Goal: Task Accomplishment & Management: Use online tool/utility

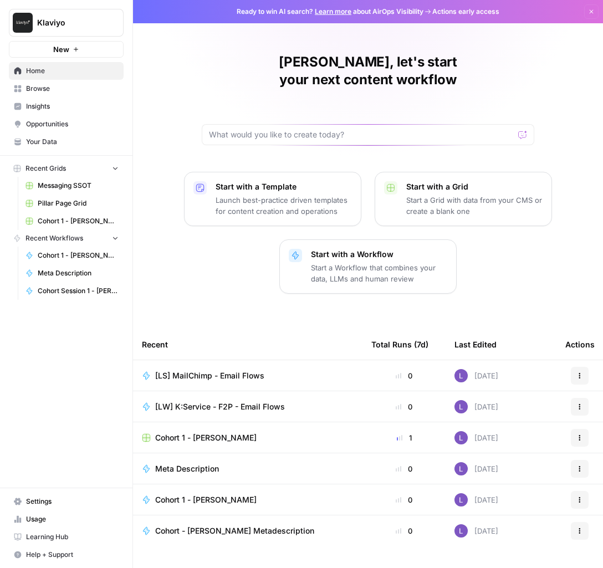
click at [68, 251] on span "Cohort 1 - [PERSON_NAME]" at bounding box center [78, 256] width 81 height 10
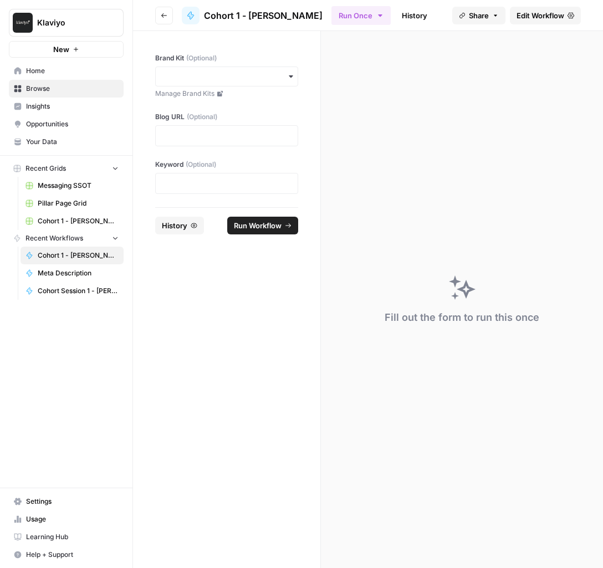
click at [161, 15] on icon "button" at bounding box center [164, 15] width 7 height 7
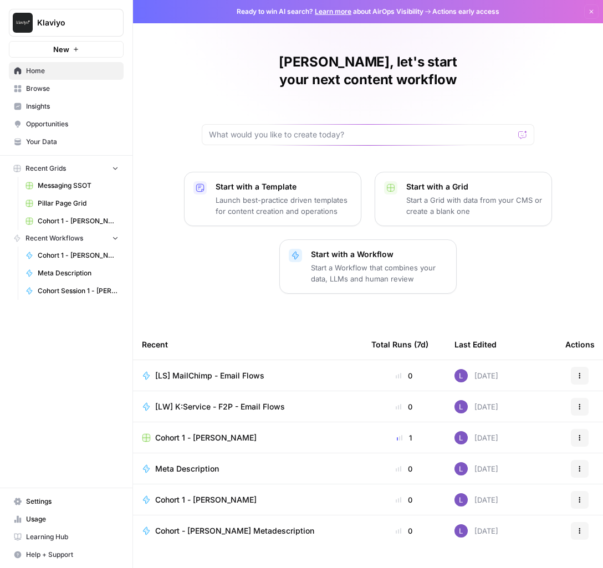
click at [62, 136] on link "Your Data" at bounding box center [66, 142] width 115 height 18
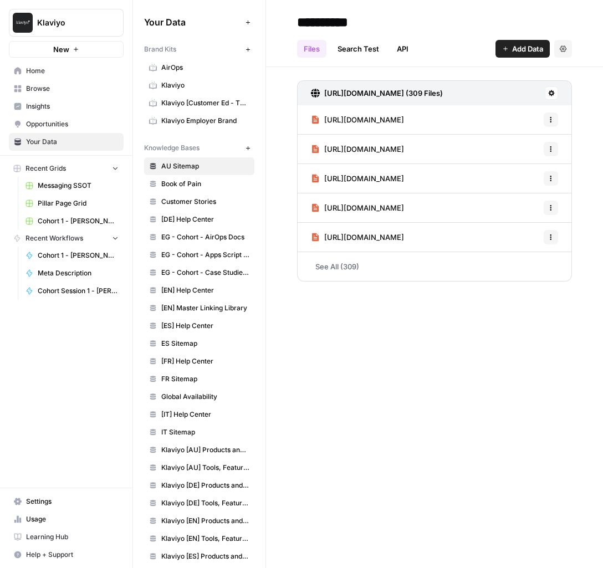
click at [71, 89] on span "Browse" at bounding box center [72, 89] width 93 height 10
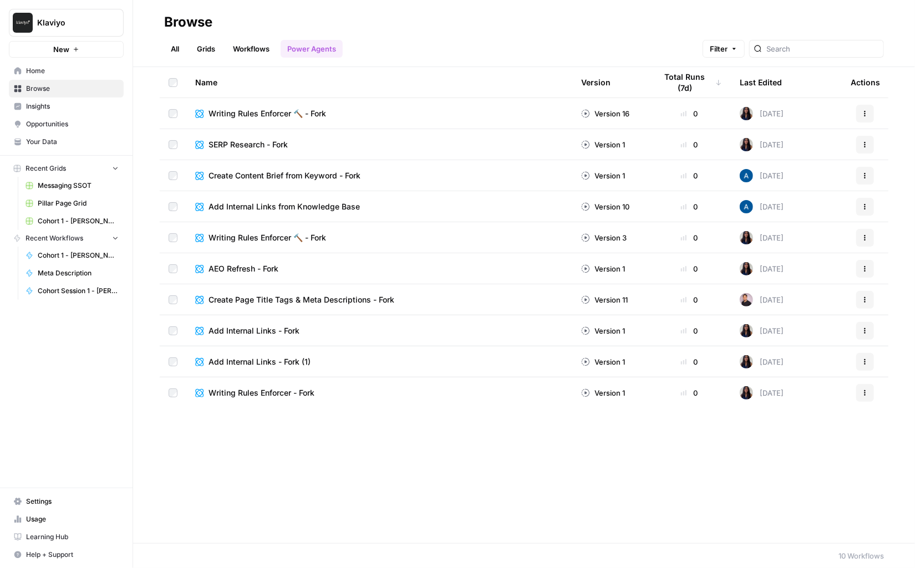
click at [247, 54] on link "Workflows" at bounding box center [251, 49] width 50 height 18
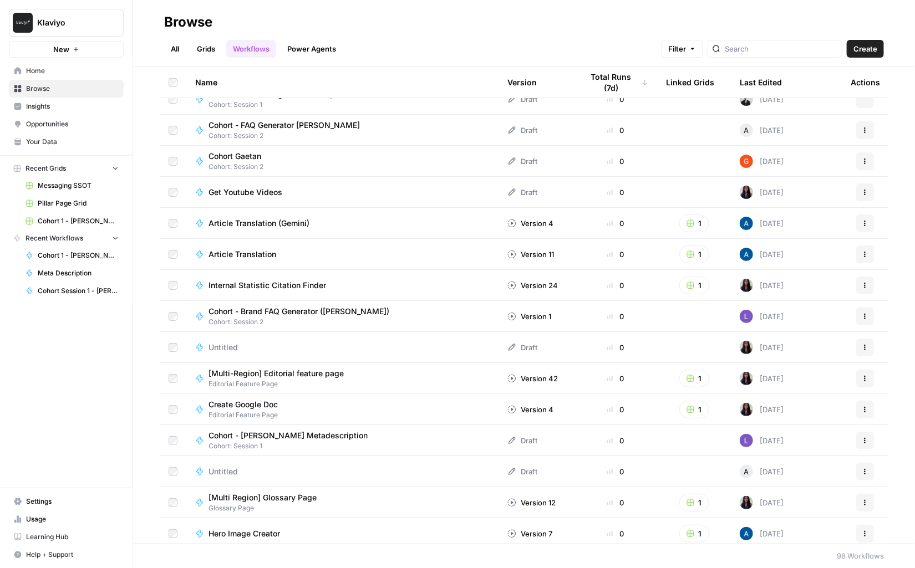
scroll to position [482, 0]
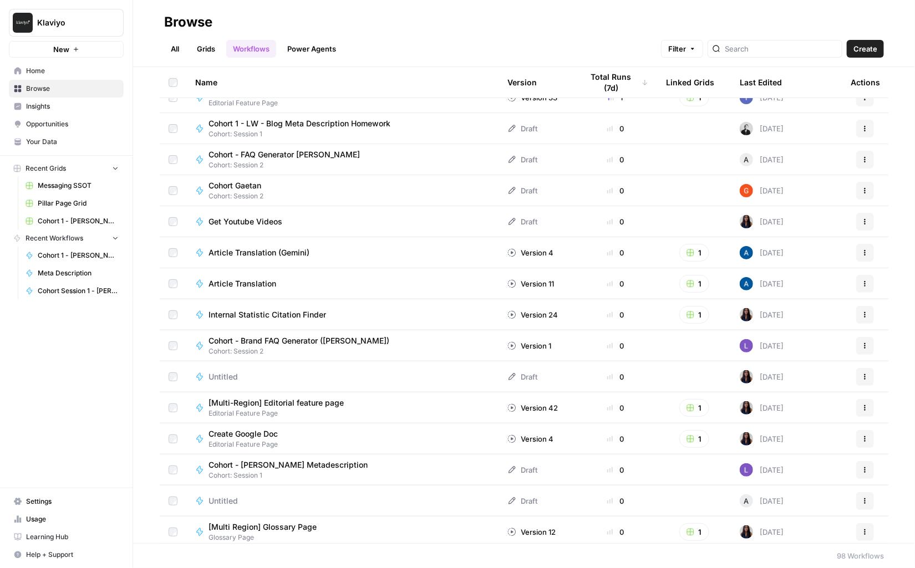
click at [299, 337] on span "Cohort - Brand FAQ Generator ([PERSON_NAME])" at bounding box center [299, 341] width 181 height 11
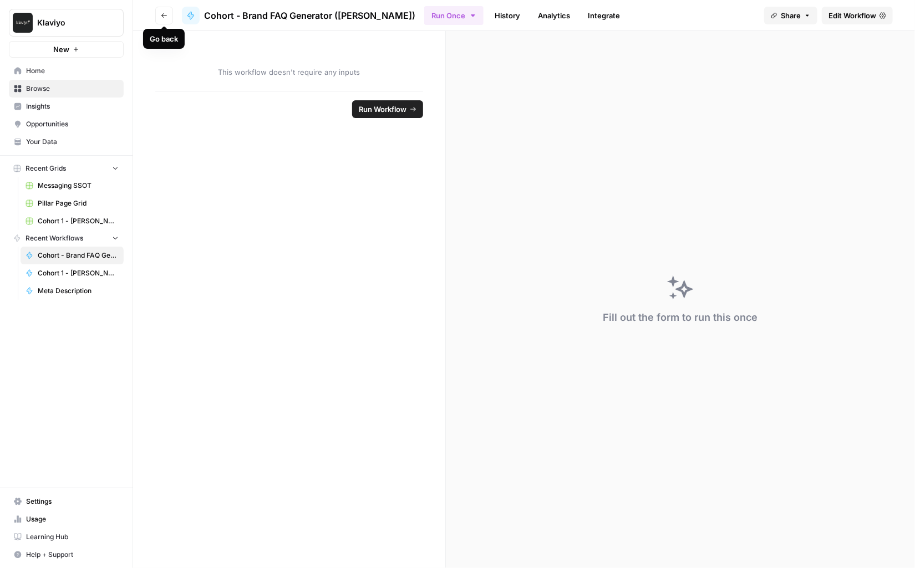
click at [163, 19] on button "Go back" at bounding box center [164, 16] width 18 height 18
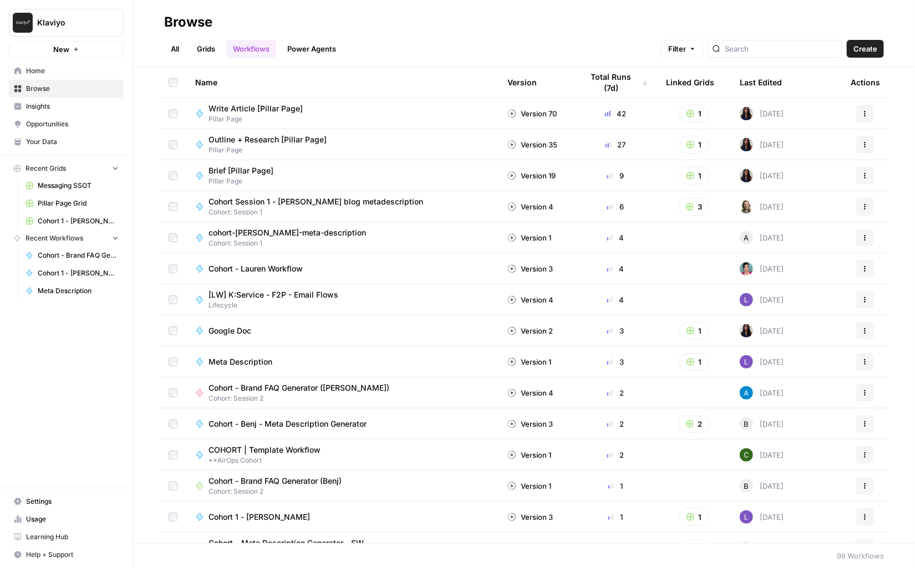
scroll to position [99, 0]
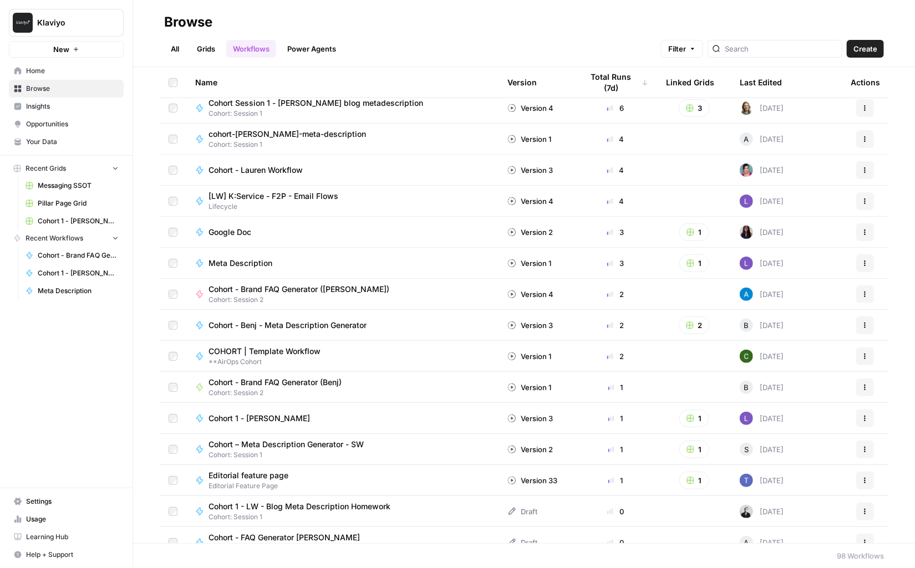
click at [326, 291] on span "Cohort - Brand FAQ Generator ([PERSON_NAME])" at bounding box center [299, 289] width 181 height 11
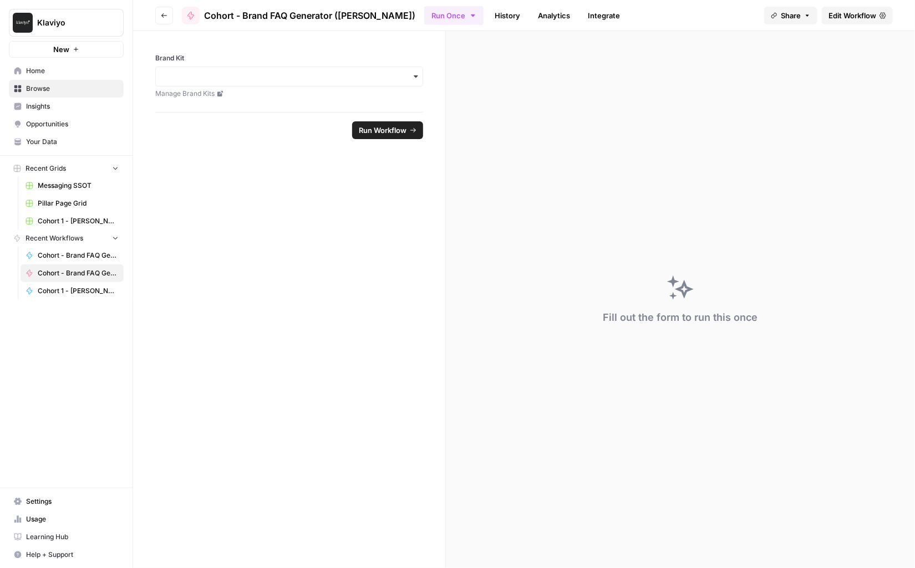
click at [603, 14] on span "Edit Workflow" at bounding box center [853, 15] width 48 height 11
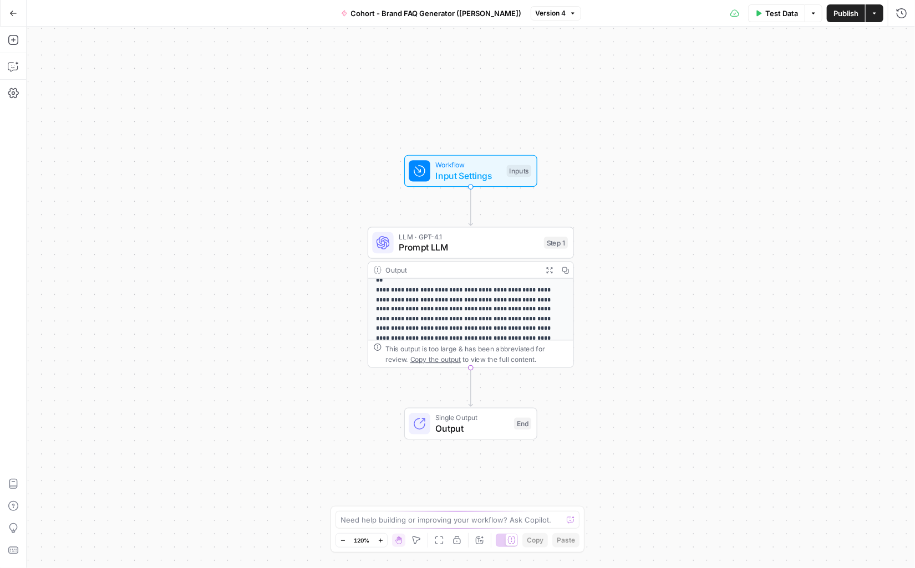
scroll to position [125, 0]
